Goal: Information Seeking & Learning: Learn about a topic

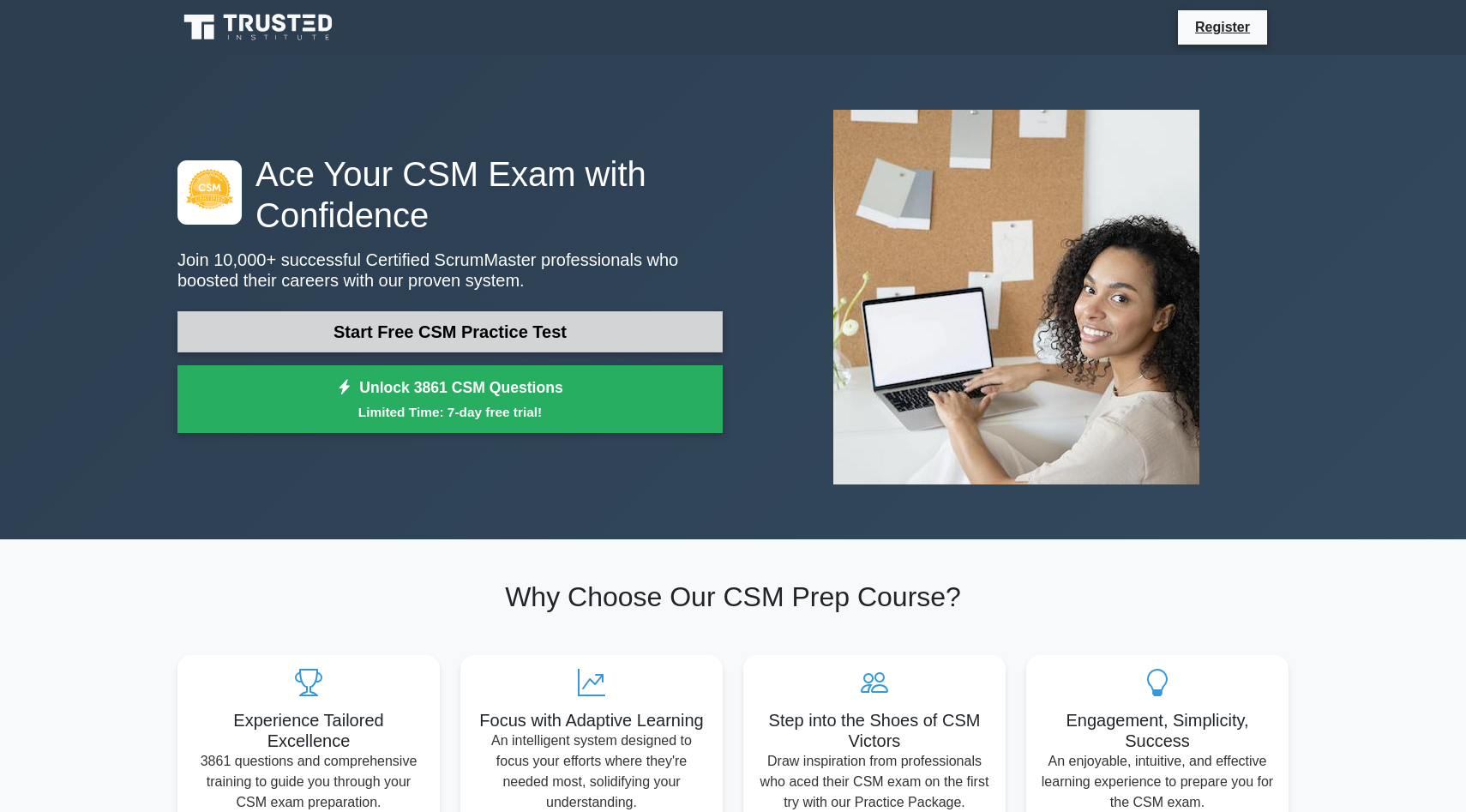
click at [473, 339] on link "Start Free CSM Practice Test" at bounding box center [450, 332] width 546 height 41
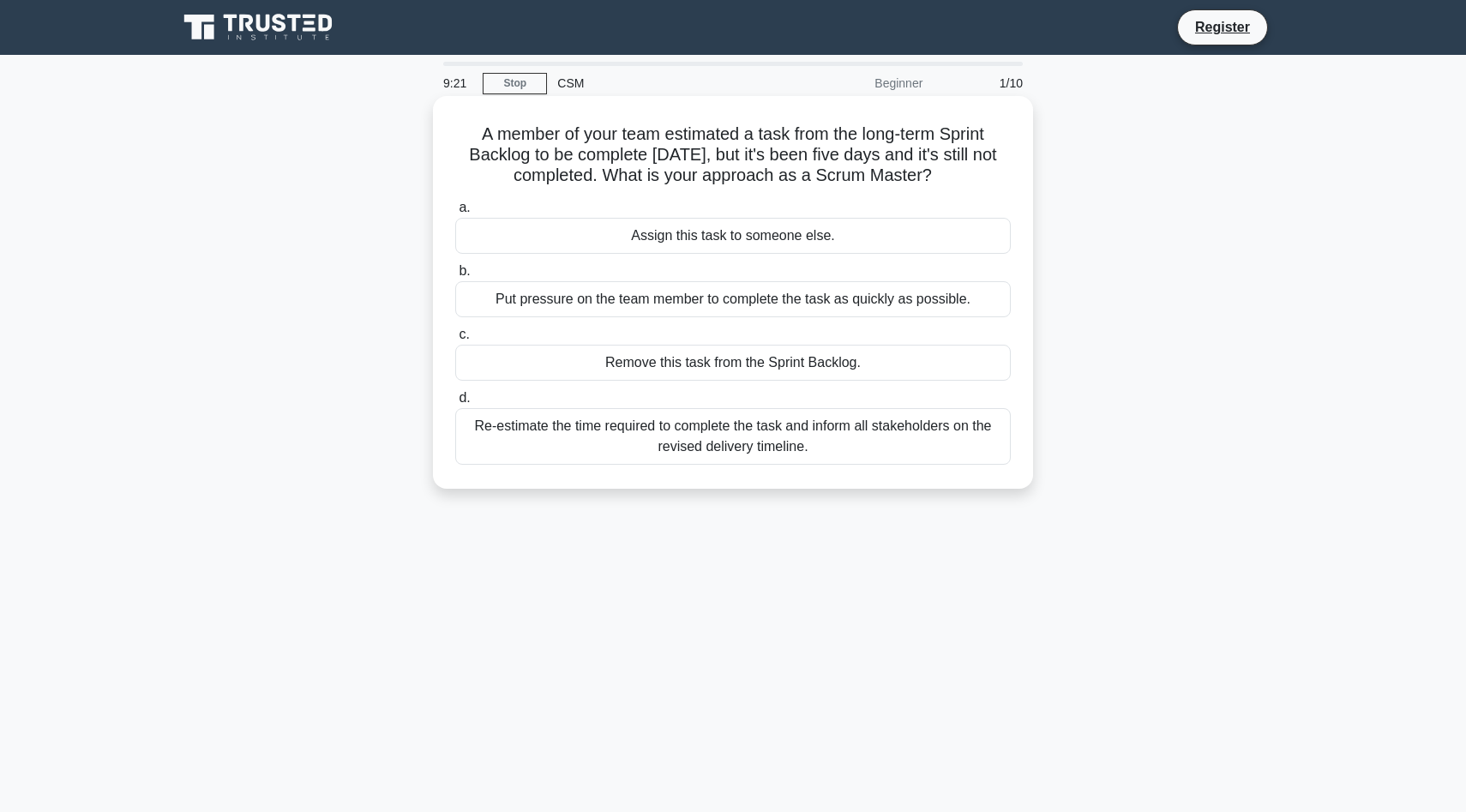
click at [694, 435] on div "Re-estimate the time required to complete the task and inform all stakeholders …" at bounding box center [733, 437] width 556 height 57
click at [455, 404] on input "d. Re-estimate the time required to complete the task and inform all stakeholde…" at bounding box center [455, 398] width 0 height 11
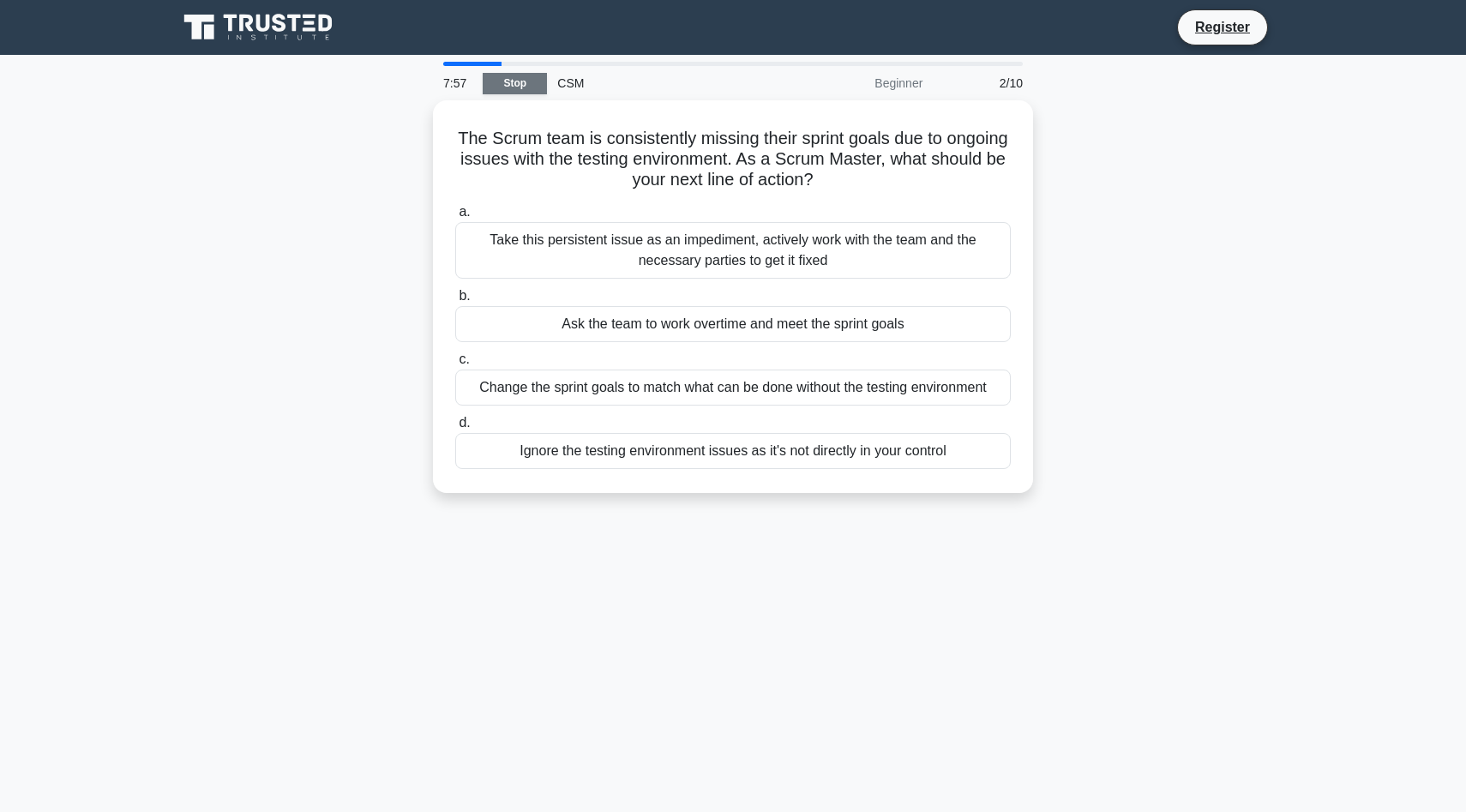
click at [500, 81] on link "Stop" at bounding box center [515, 83] width 64 height 21
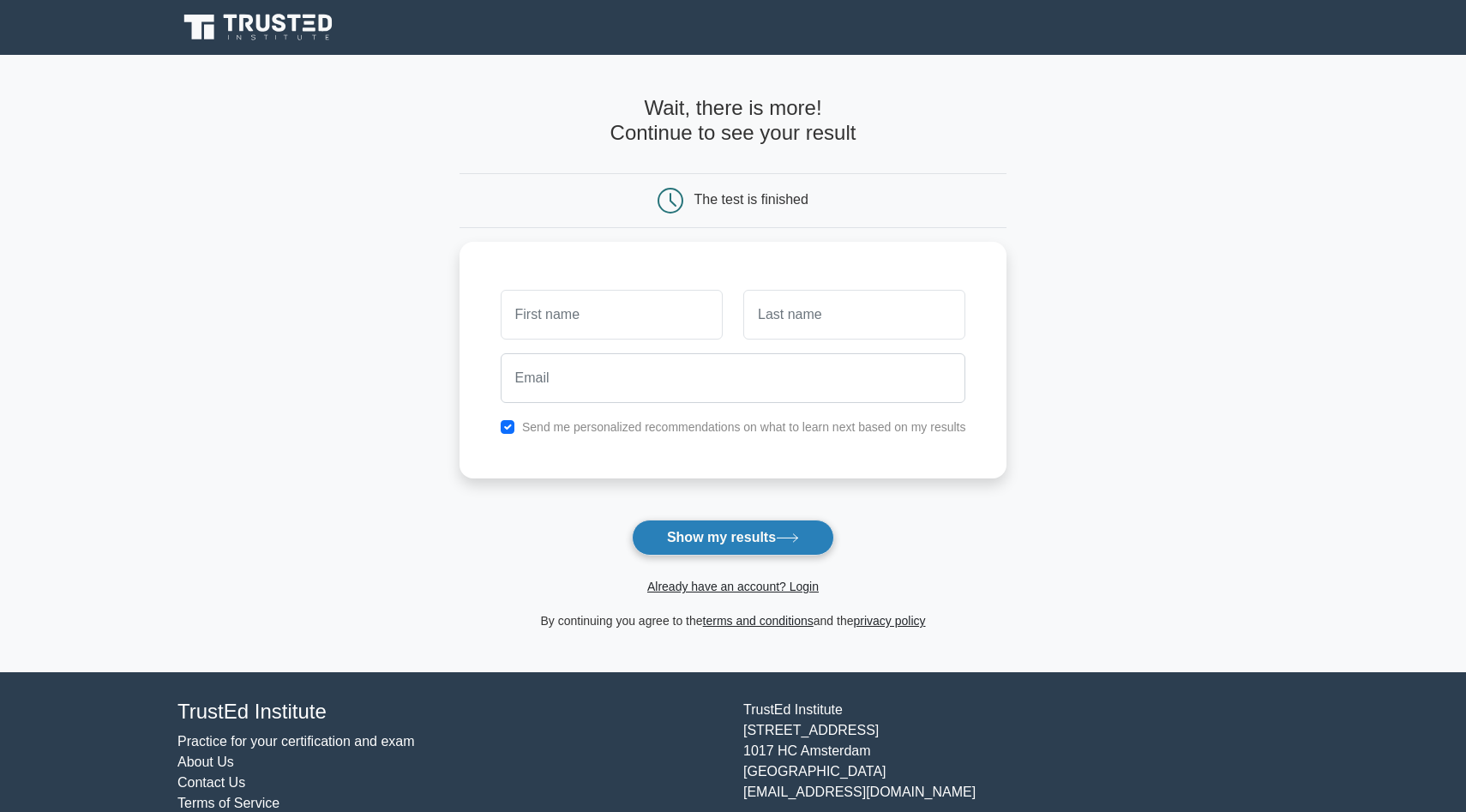
click at [781, 534] on icon at bounding box center [787, 538] width 23 height 9
type input "nn"
click at [799, 325] on input "text" at bounding box center [854, 310] width 222 height 50
type input "nn"
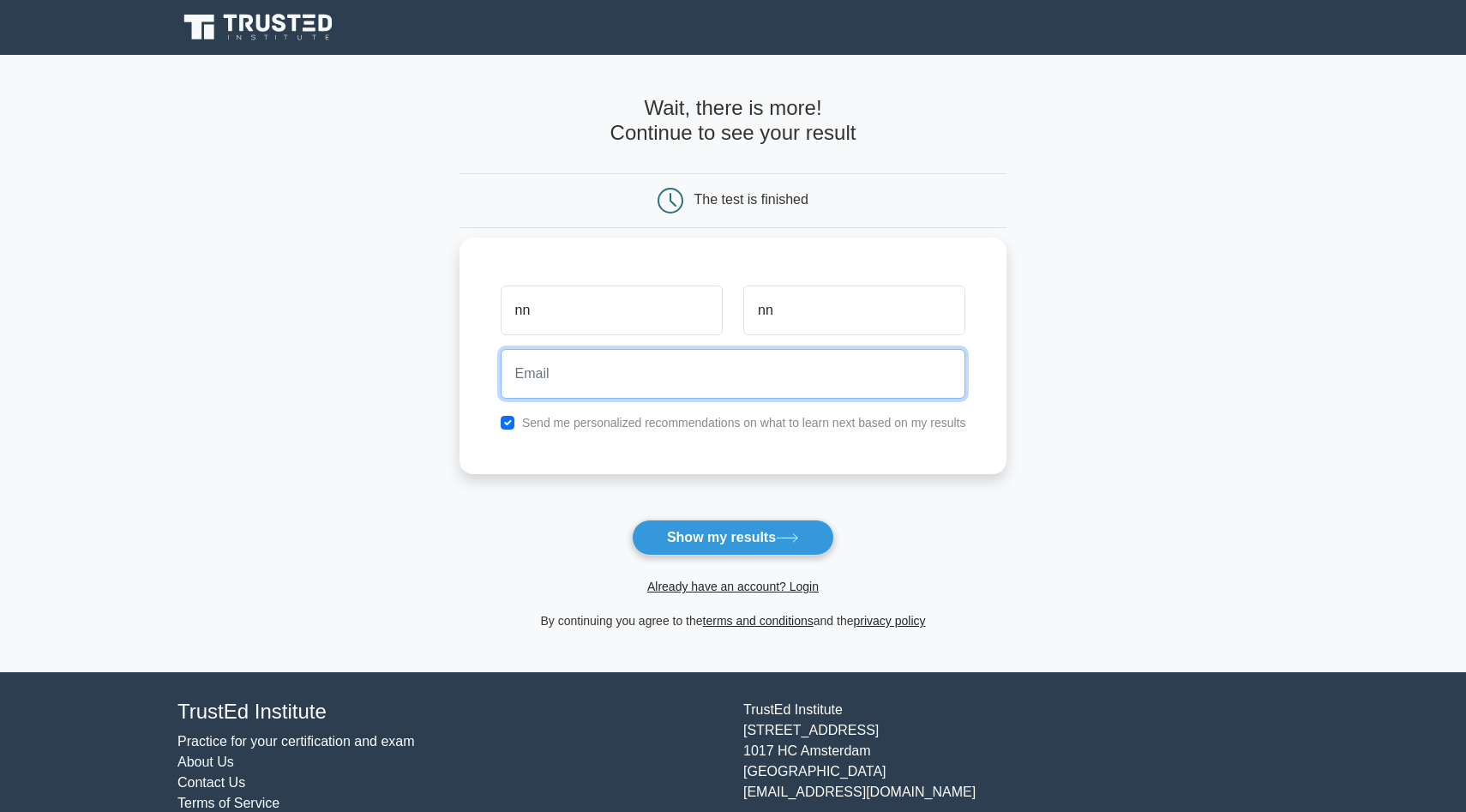
click at [742, 370] on input "email" at bounding box center [734, 374] width 466 height 50
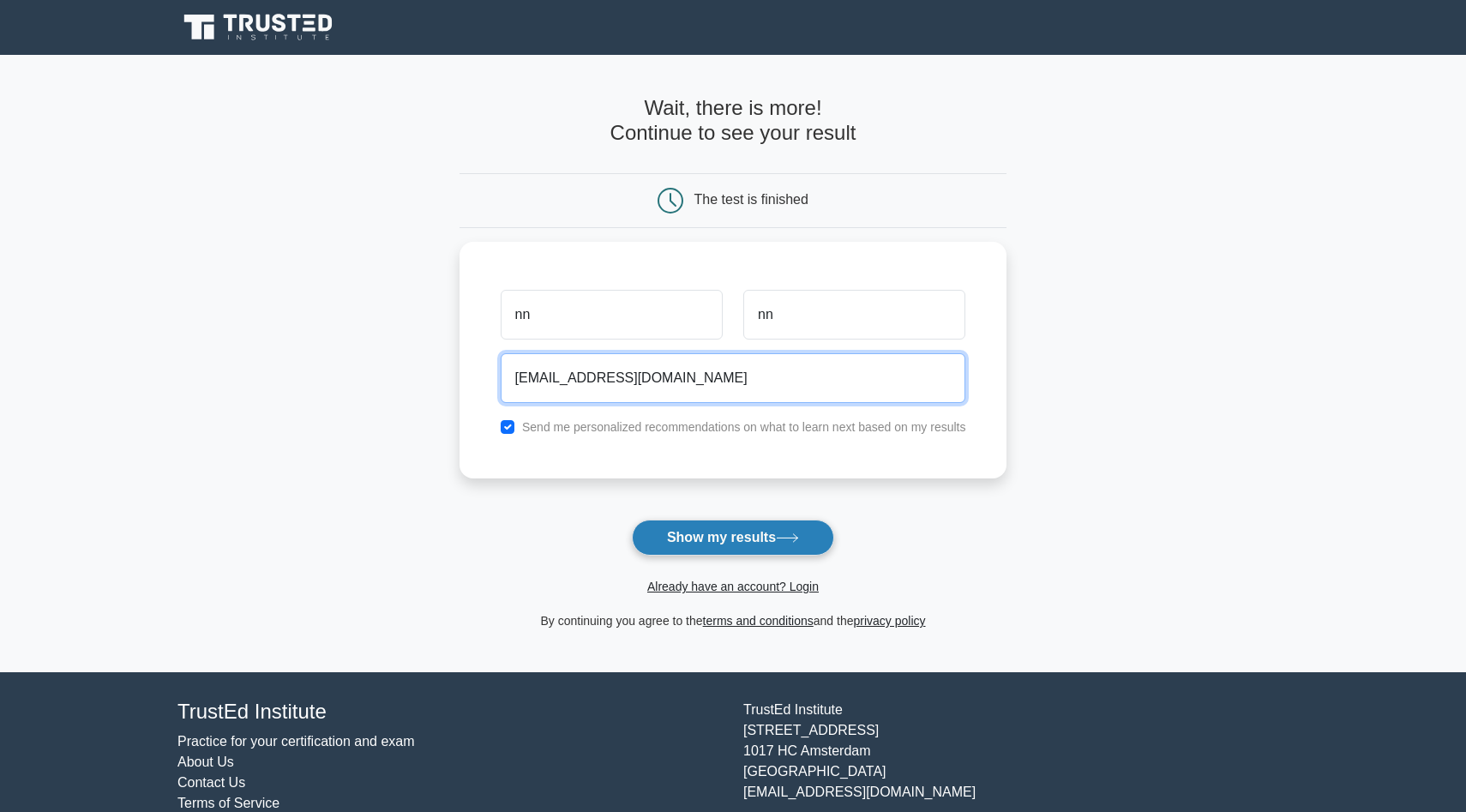
type input "nn@gmail.com"
click at [765, 554] on button "Show my results" at bounding box center [732, 538] width 202 height 36
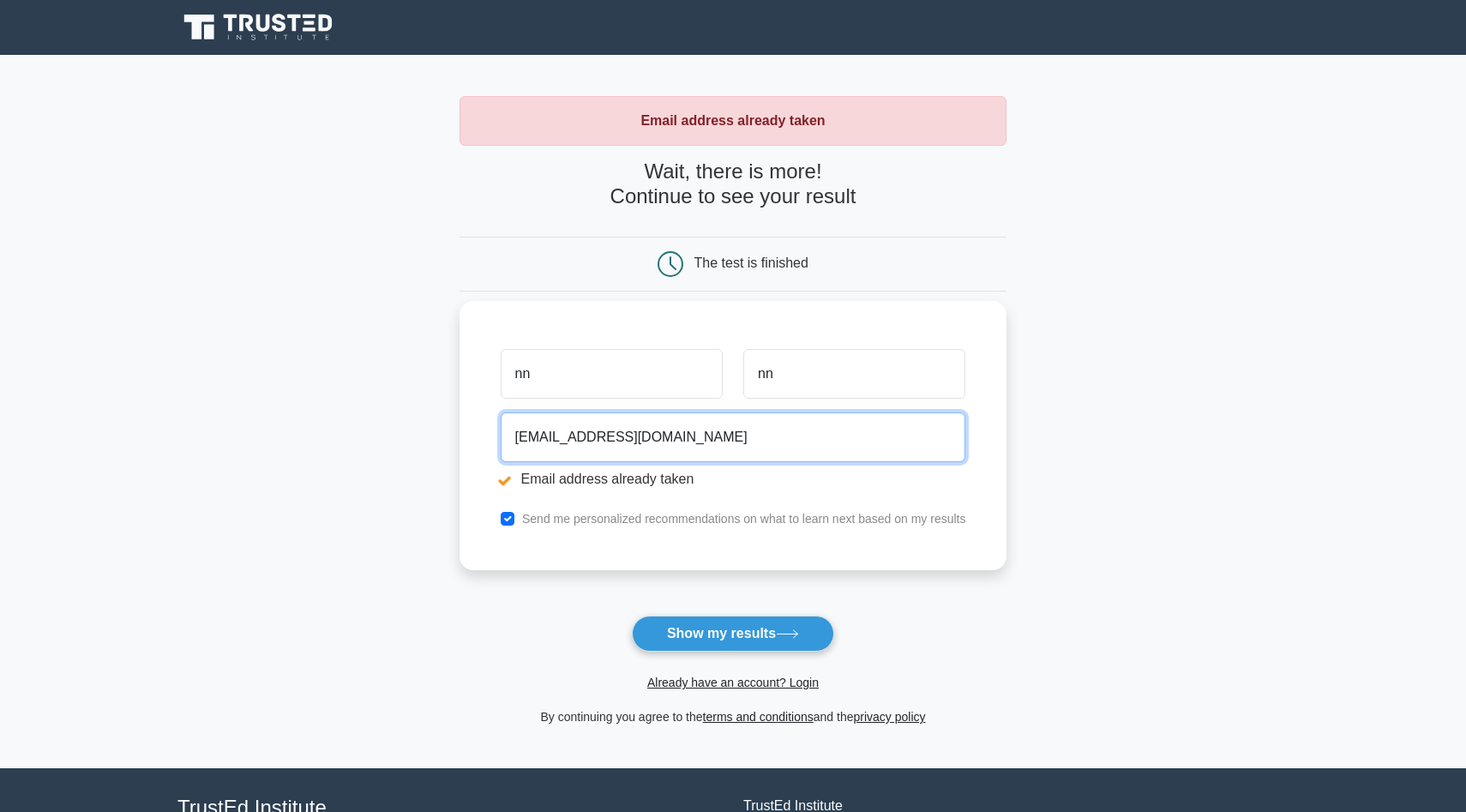
click at [627, 443] on input "nn@gmail.com" at bounding box center [734, 437] width 466 height 50
paste input "apila6268@aravites"
click at [531, 447] on input "napila6268@aravites.com" at bounding box center [734, 437] width 466 height 50
click at [537, 437] on input "napila6268@aravites.com" at bounding box center [734, 437] width 466 height 50
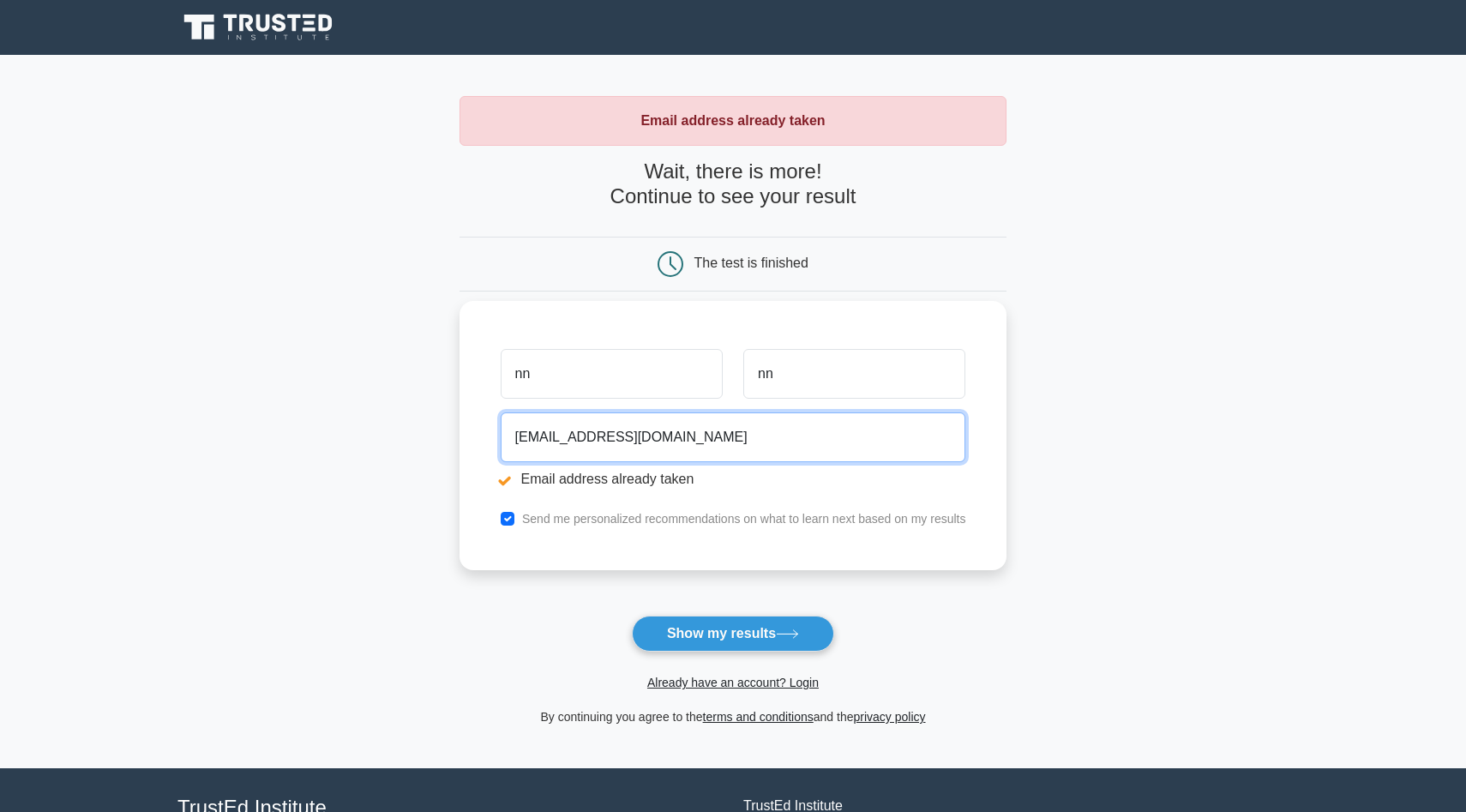
type input "napila6268@aravites.com"
click at [571, 369] on input "nn" at bounding box center [612, 374] width 222 height 50
paste input "apila6268"
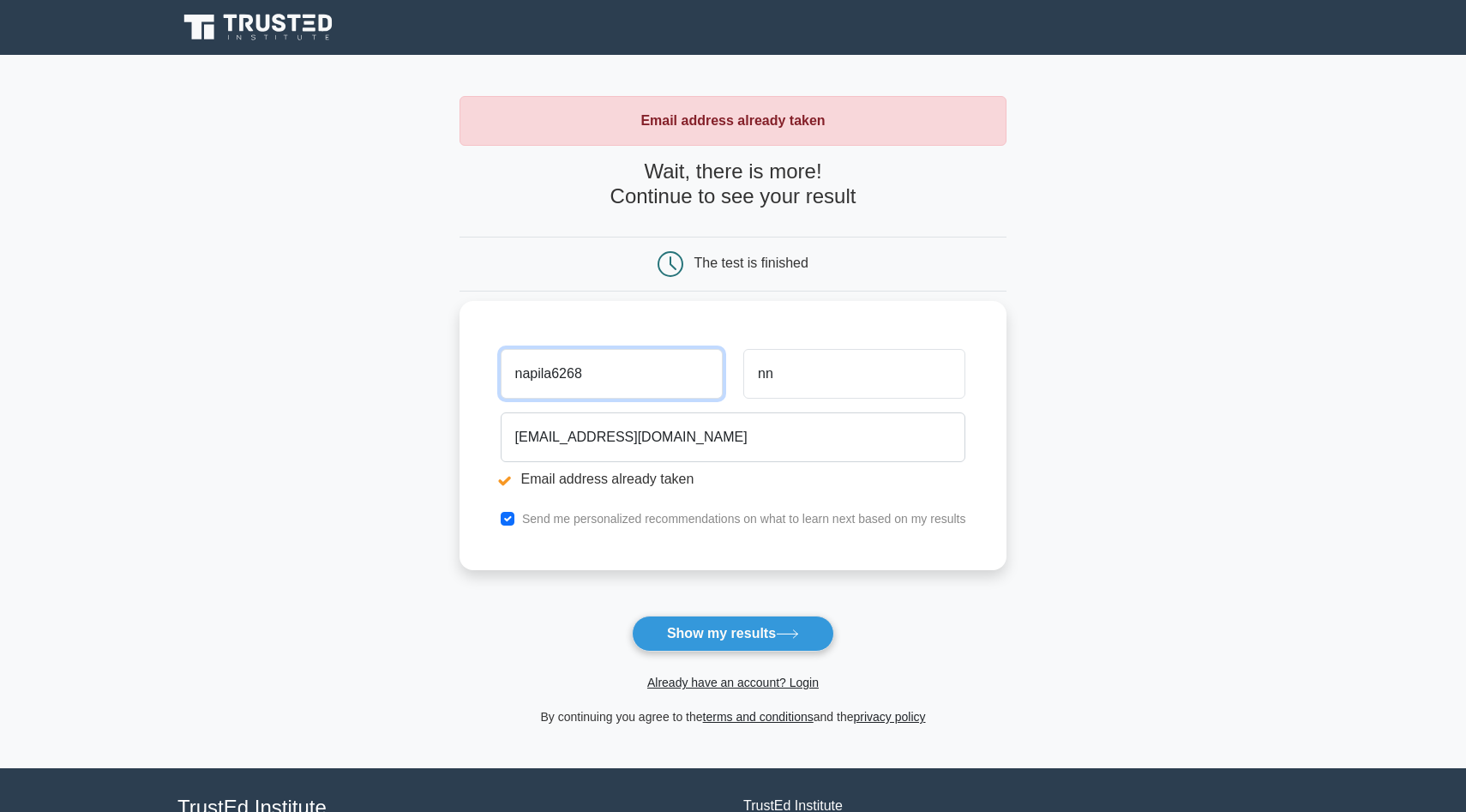
type input "napila6268"
click at [758, 379] on input "nn" at bounding box center [854, 374] width 222 height 50
paste input "apila6268"
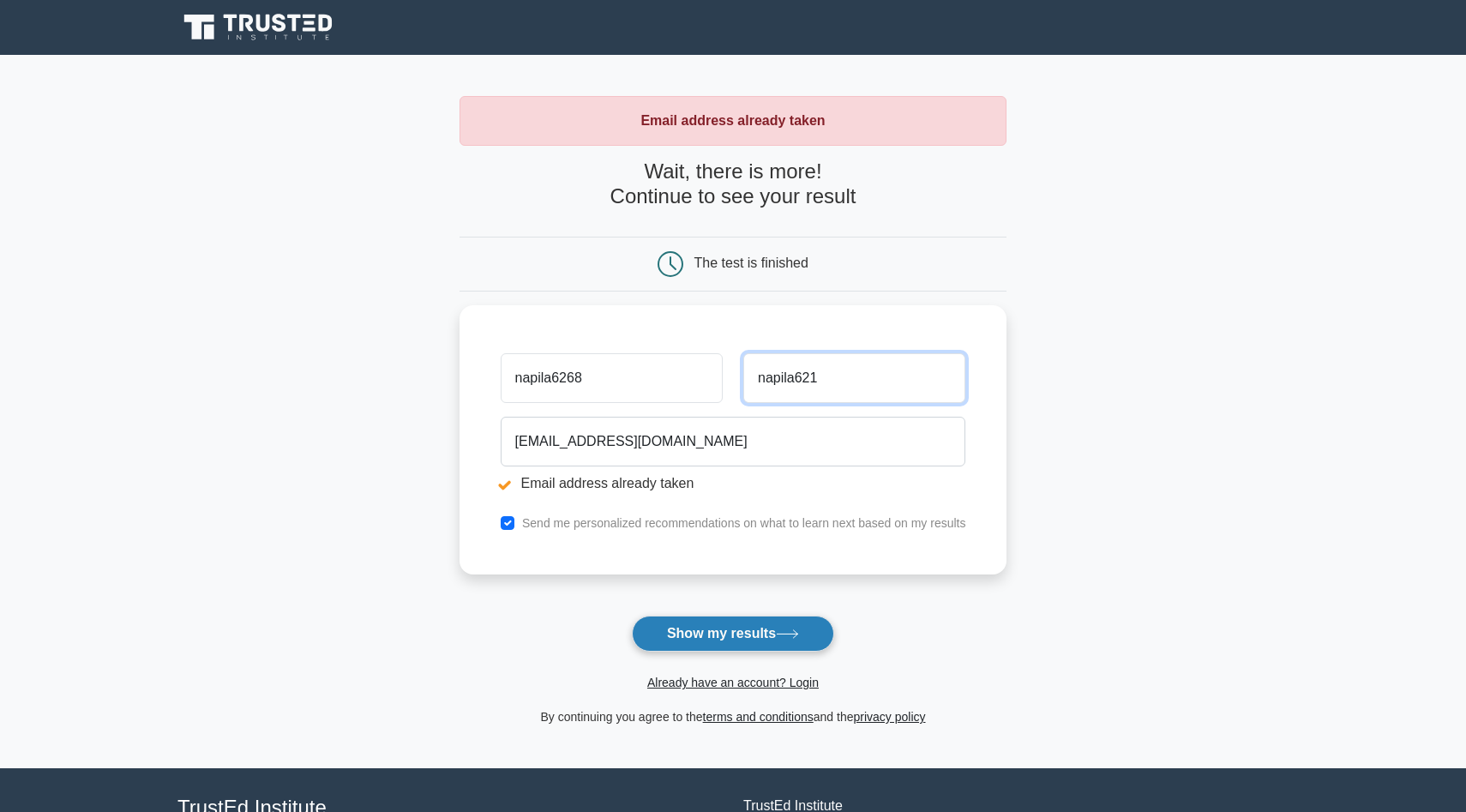
type input "napila621"
click at [784, 644] on button "Show my results" at bounding box center [732, 633] width 202 height 36
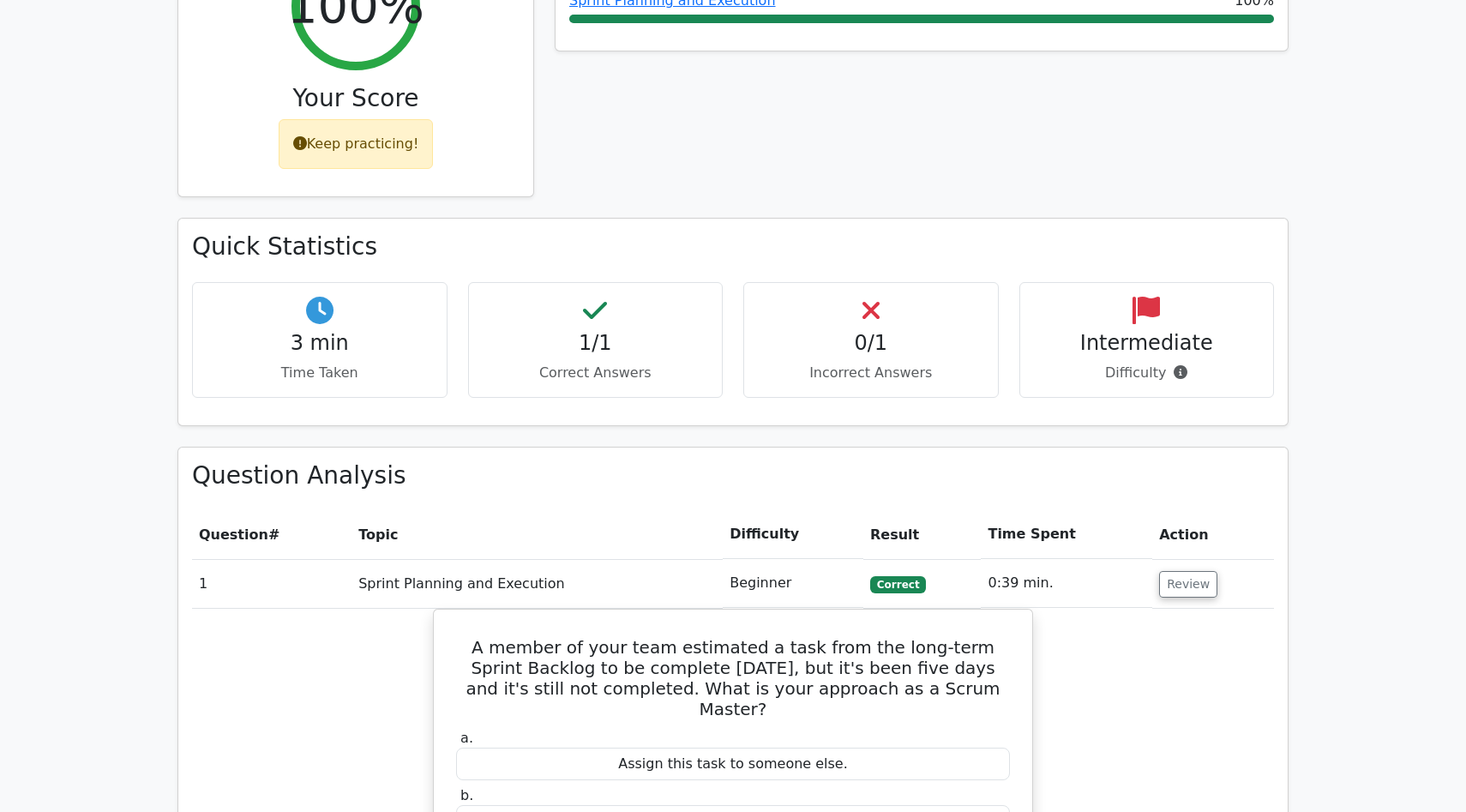
scroll to position [798, 0]
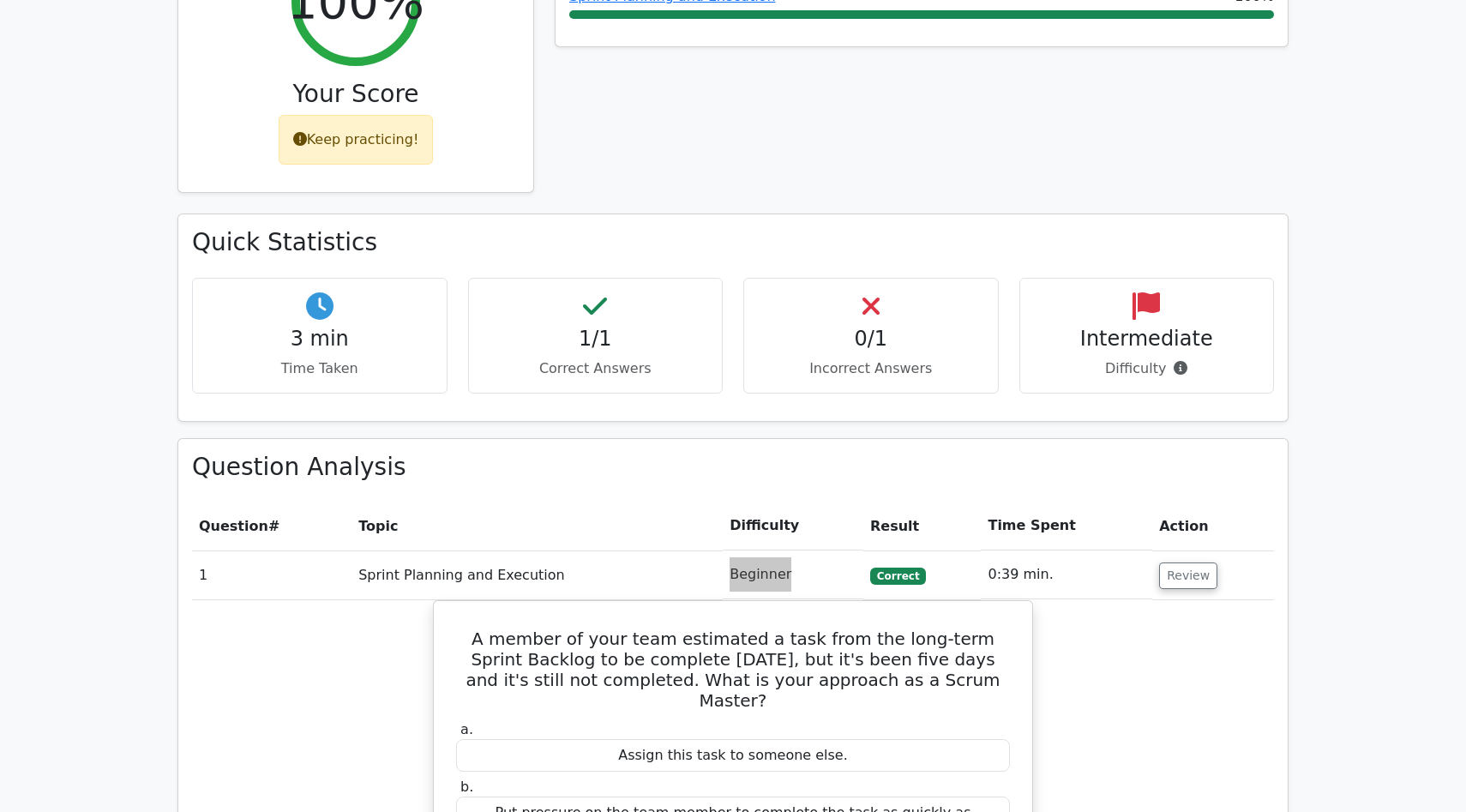
click at [761, 551] on td "Beginner" at bounding box center [793, 575] width 141 height 49
